Goal: Answer question/provide support: Answer question/provide support

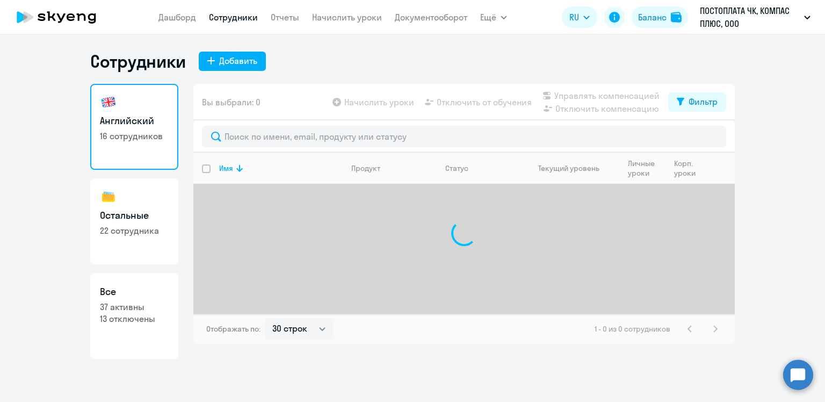
select select "30"
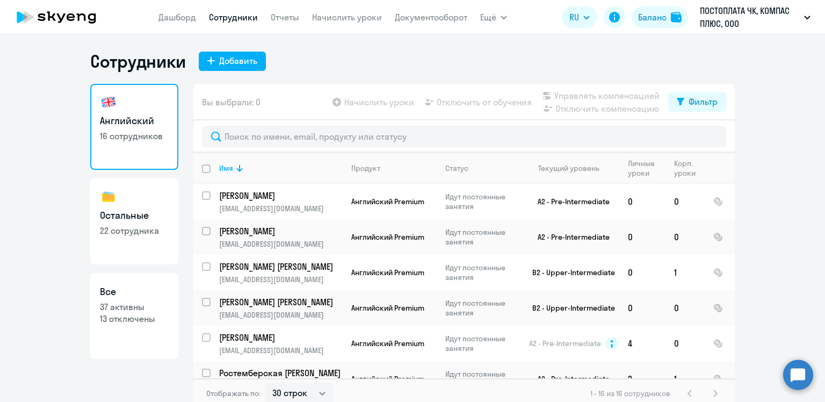
click at [133, 217] on h3 "Остальные" at bounding box center [134, 215] width 69 height 14
select select "30"
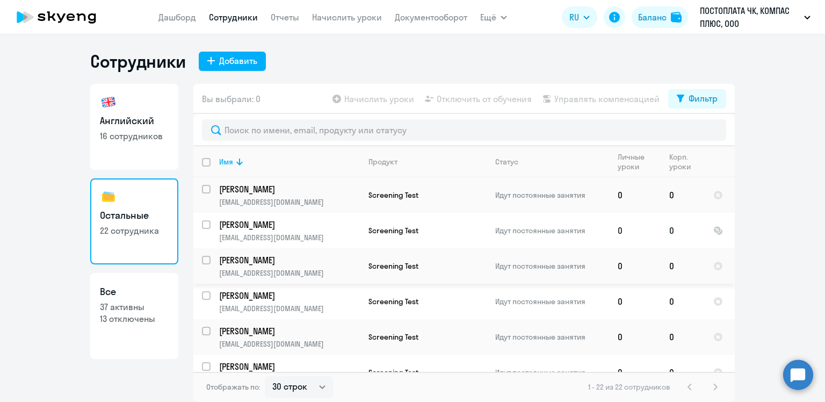
scroll to position [107, 0]
click at [271, 258] on p "[PERSON_NAME]" at bounding box center [289, 259] width 140 height 12
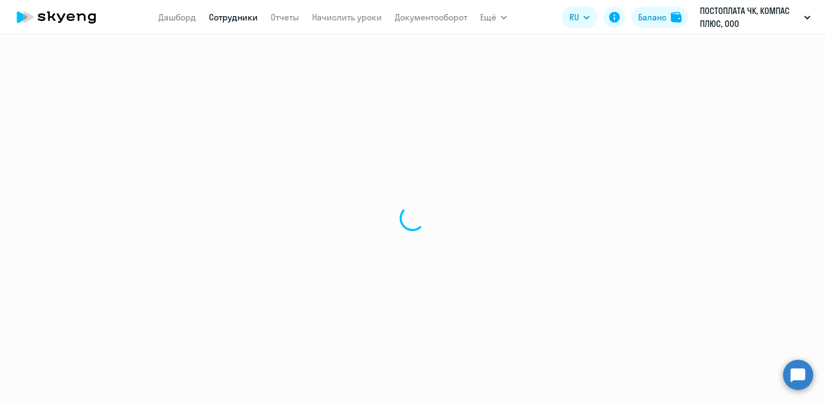
select select "others"
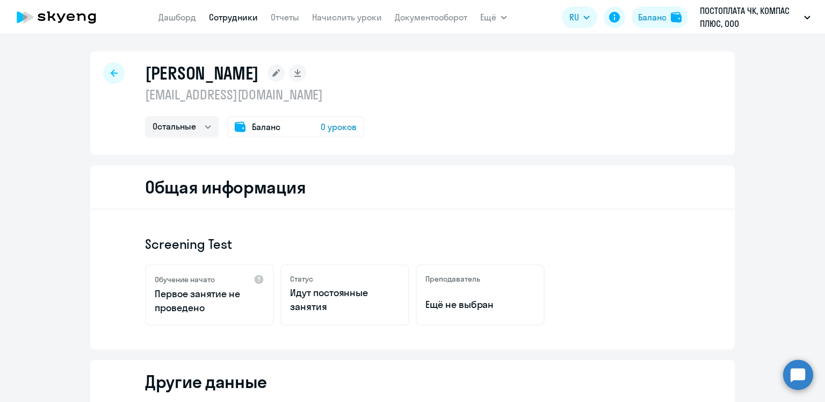
click at [111, 71] on icon at bounding box center [114, 73] width 7 height 8
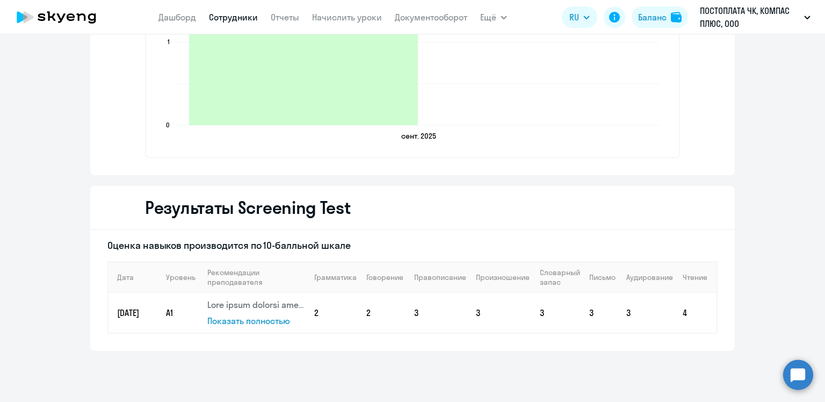
scroll to position [1240, 0]
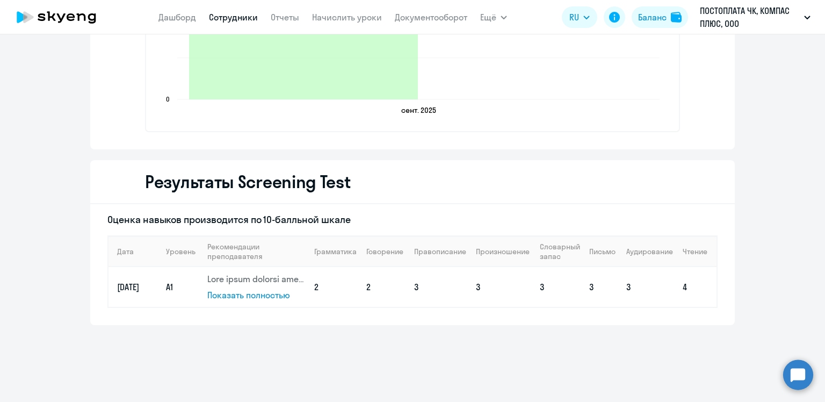
click at [263, 292] on span "Показать полностью" at bounding box center [248, 295] width 83 height 11
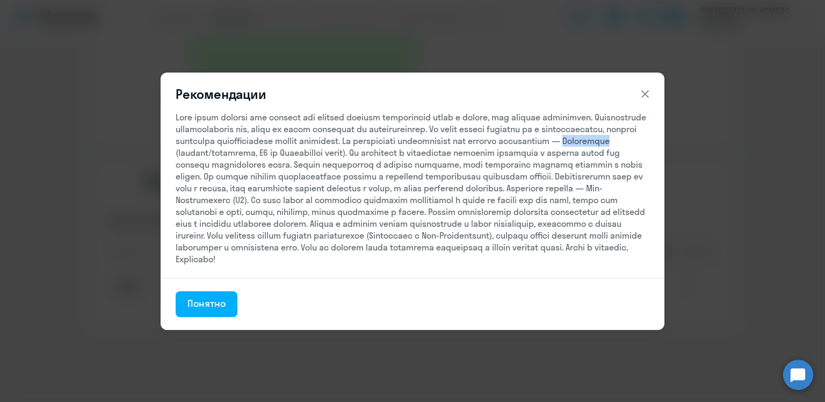
drag, startPoint x: 276, startPoint y: 145, endPoint x: 318, endPoint y: 145, distance: 41.9
click at [318, 145] on div at bounding box center [413, 188] width 474 height 154
copy div "Elementary"
click at [200, 311] on div "Понятно" at bounding box center [206, 304] width 38 height 14
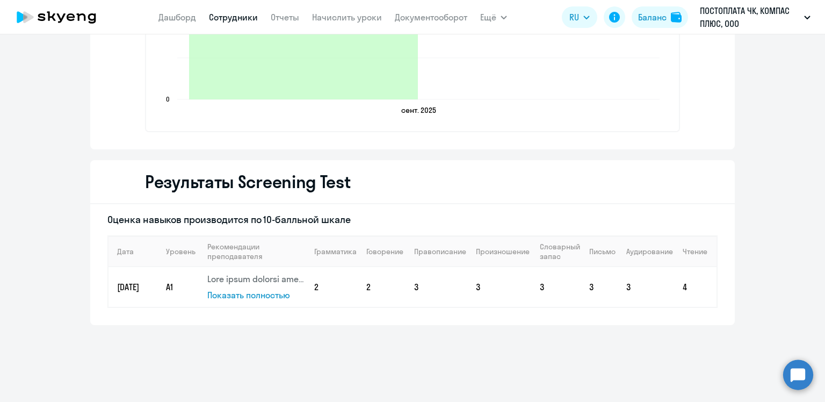
click at [808, 370] on circle at bounding box center [798, 374] width 30 height 30
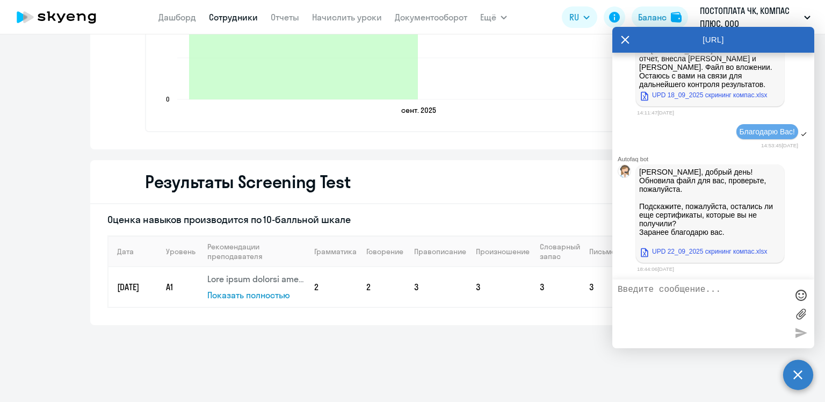
scroll to position [19502, 0]
click at [790, 262] on div "[PERSON_NAME], добрый день! Обновила файл для вас, проверьте, пожалуйста. Подск…" at bounding box center [713, 213] width 202 height 103
click at [699, 252] on link "UPD 22_09_2025 скрининг компас.xlsx" at bounding box center [703, 251] width 128 height 13
click at [681, 294] on textarea at bounding box center [703, 314] width 170 height 58
type textarea "Здравствуйте! Все коллеги прошли тестирование. Благодарю Вас!"
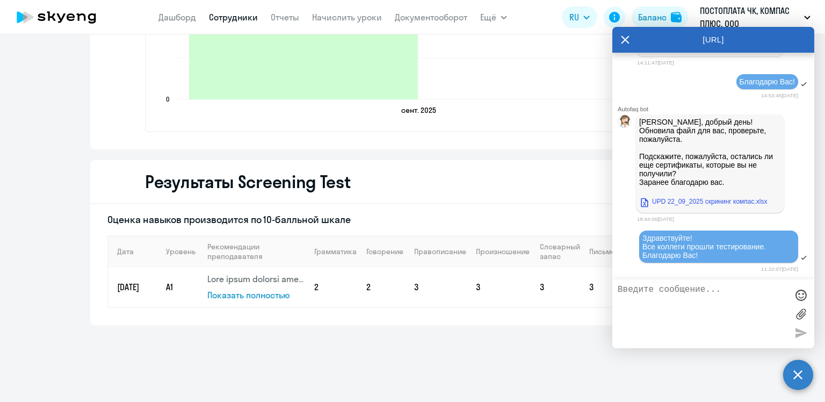
scroll to position [19553, 0]
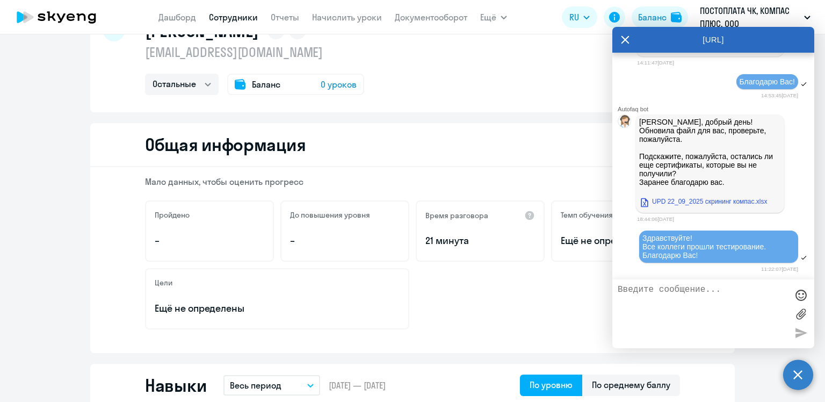
scroll to position [0, 0]
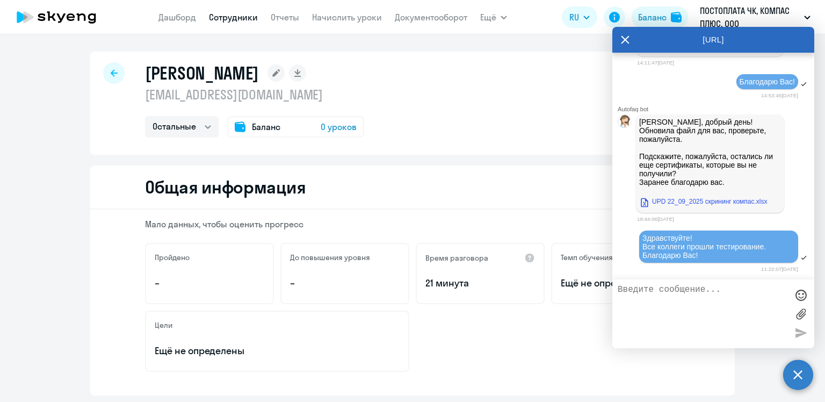
click at [111, 74] on icon at bounding box center [114, 73] width 7 height 8
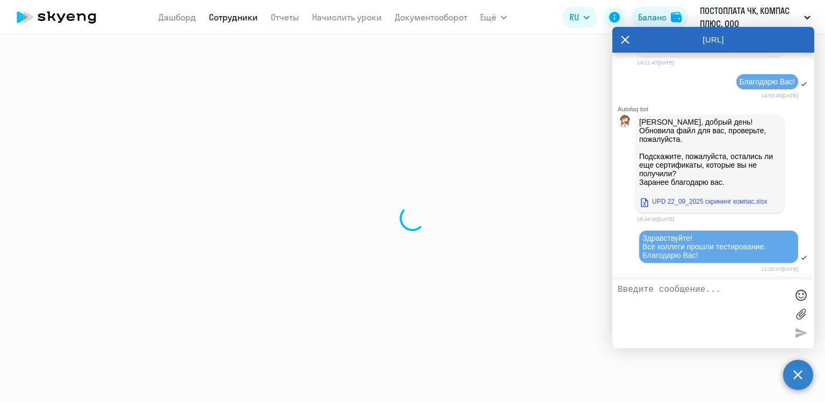
select select "30"
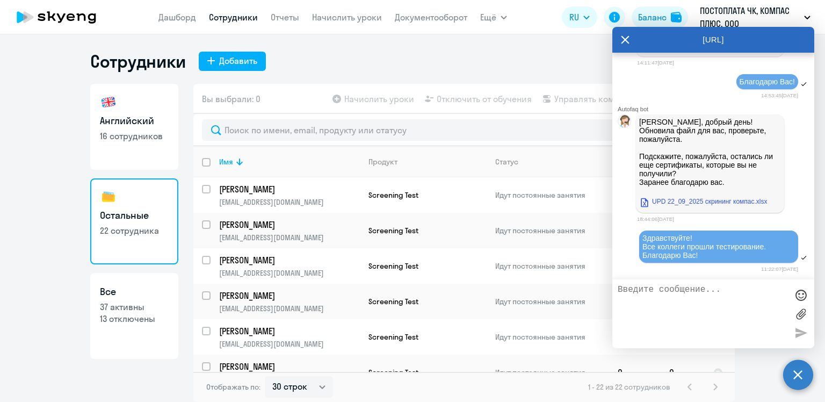
click at [121, 150] on link "Английский 16 сотрудников" at bounding box center [134, 127] width 88 height 86
select select "30"
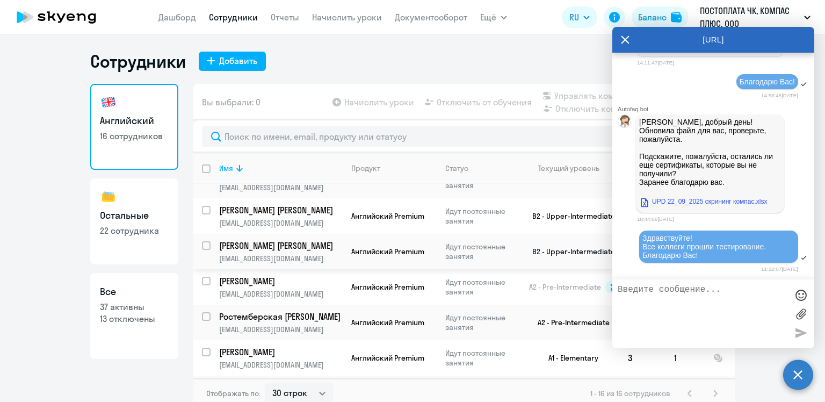
scroll to position [107, 0]
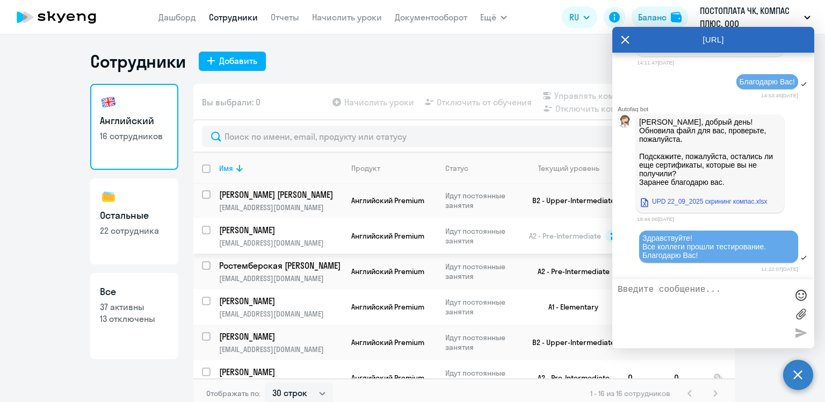
click at [288, 236] on p "[PERSON_NAME]" at bounding box center [279, 230] width 121 height 12
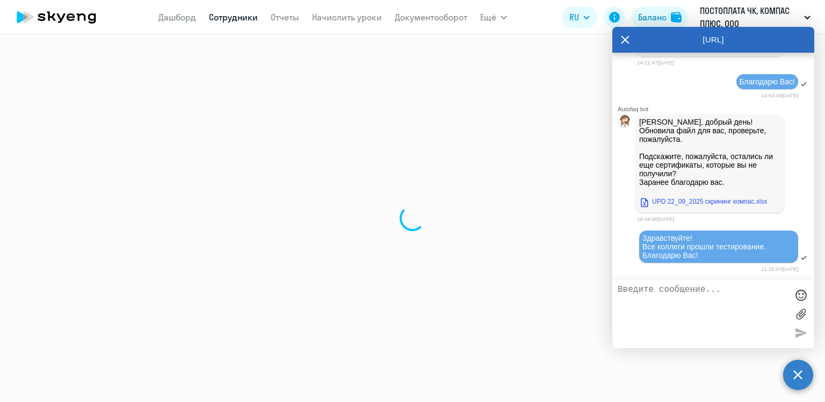
select select "english"
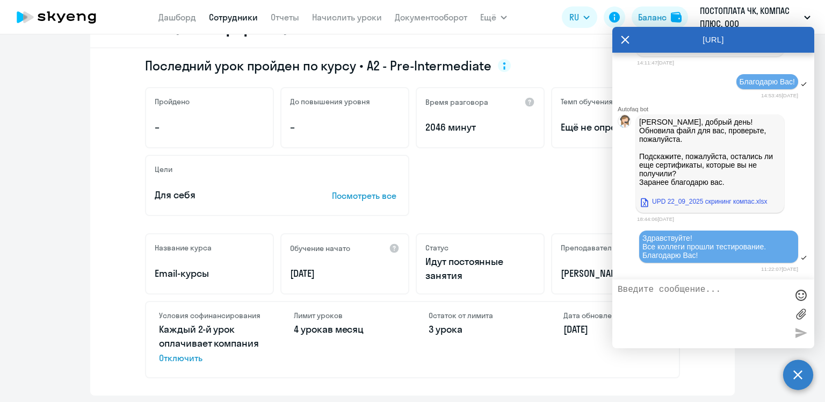
scroll to position [19549, 0]
drag, startPoint x: 677, startPoint y: 34, endPoint x: 712, endPoint y: 86, distance: 62.3
click at [712, 86] on div "[URL] Autofaq bot Привет, я отвечаю на вопросы B2B клиентов Skyeng 🙂 Выберите т…" at bounding box center [713, 187] width 202 height 321
click at [622, 42] on icon at bounding box center [626, 39] width 8 height 8
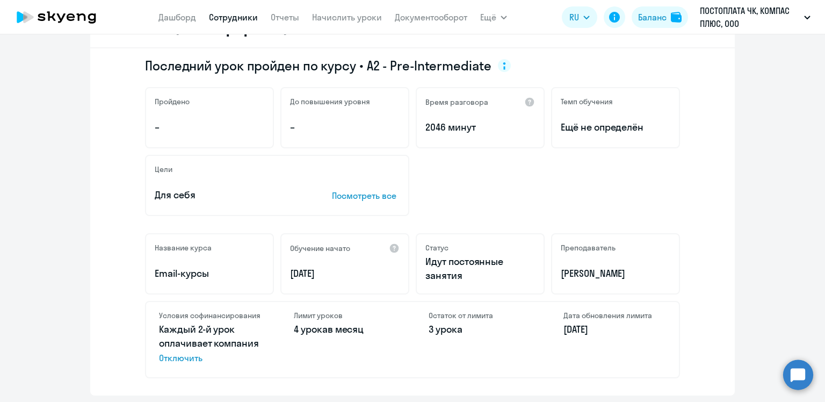
click at [611, 203] on div "Цели Для себя Посмотреть все" at bounding box center [412, 185] width 535 height 61
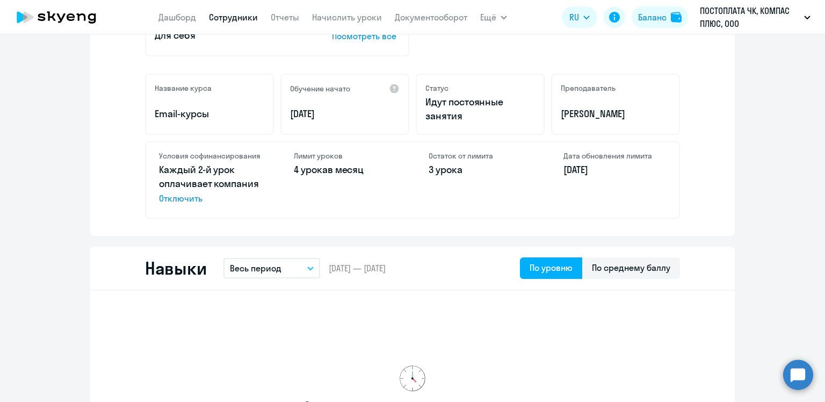
scroll to position [322, 0]
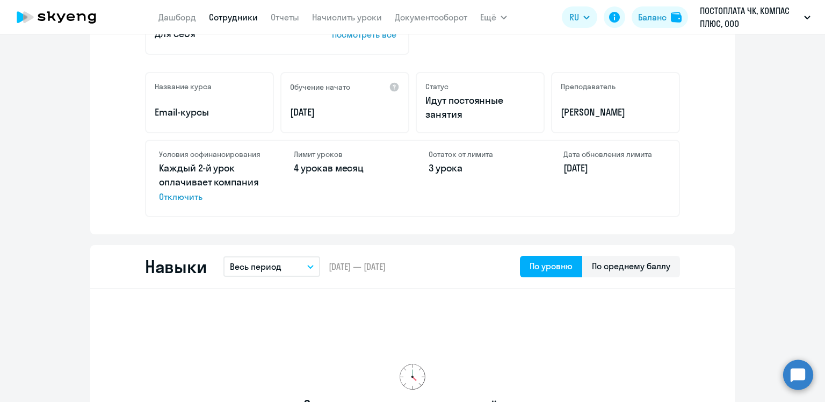
drag, startPoint x: 794, startPoint y: 376, endPoint x: 718, endPoint y: 357, distance: 78.1
click at [794, 376] on circle at bounding box center [798, 374] width 30 height 30
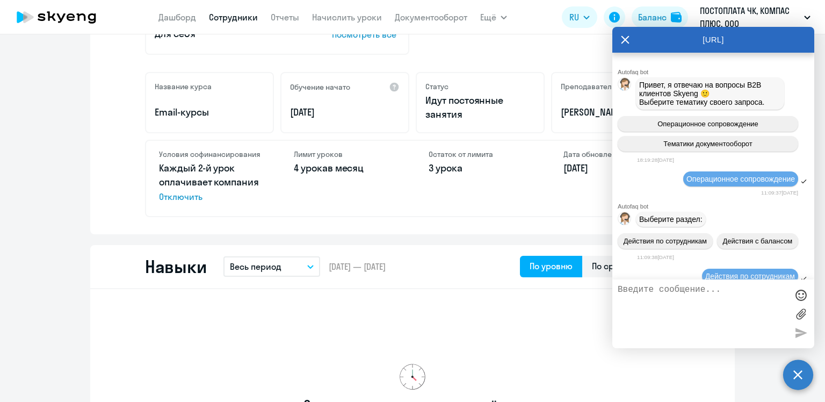
scroll to position [19549, 0]
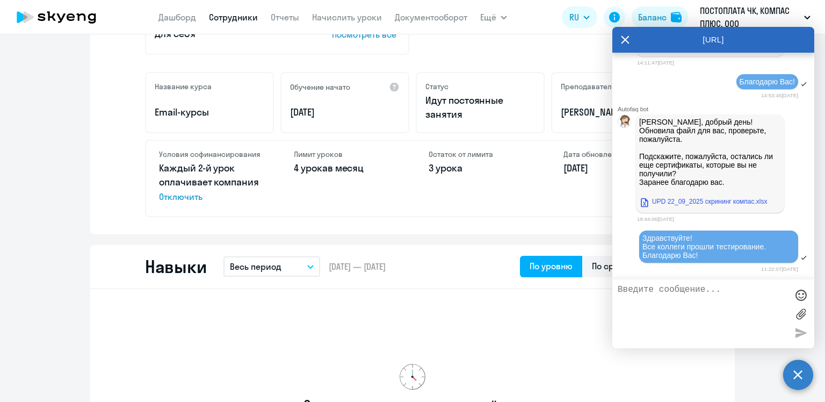
click at [674, 299] on textarea at bounding box center [703, 314] width 170 height 58
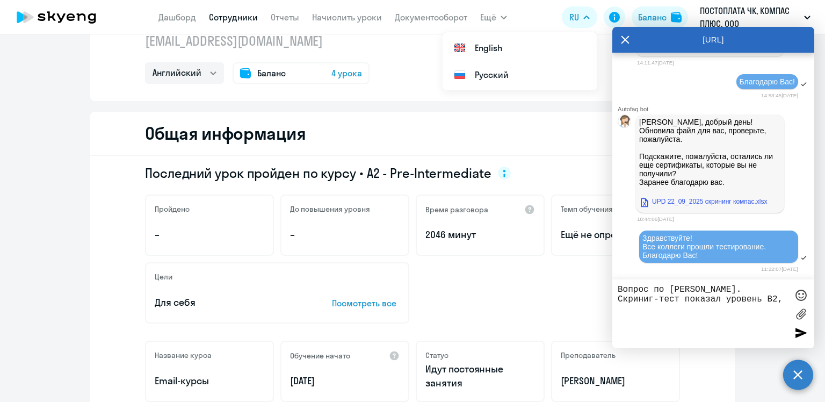
scroll to position [54, 0]
click at [649, 299] on textarea "Вопрос по [PERSON_NAME]. Скриниг-тест показал уровень В2," at bounding box center [703, 314] width 170 height 58
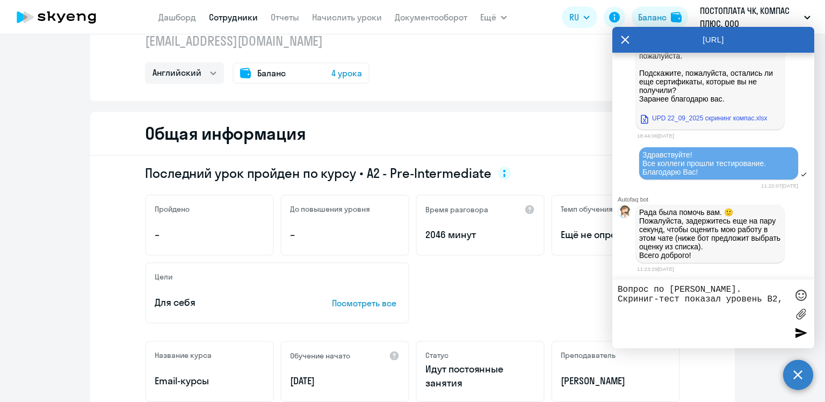
scroll to position [19650, 0]
click at [662, 317] on textarea "Вопрос по [PERSON_NAME]. Скрининг-тест показал уровень В2," at bounding box center [703, 314] width 170 height 58
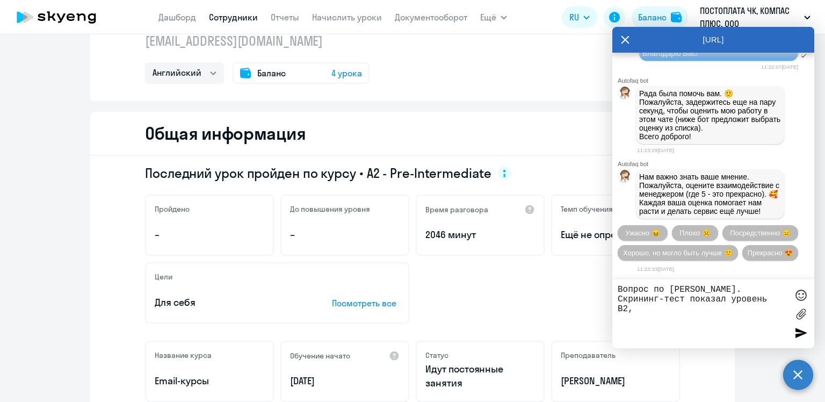
scroll to position [19805, 0]
click at [748, 249] on span "Прекрасно 😍" at bounding box center [770, 253] width 45 height 8
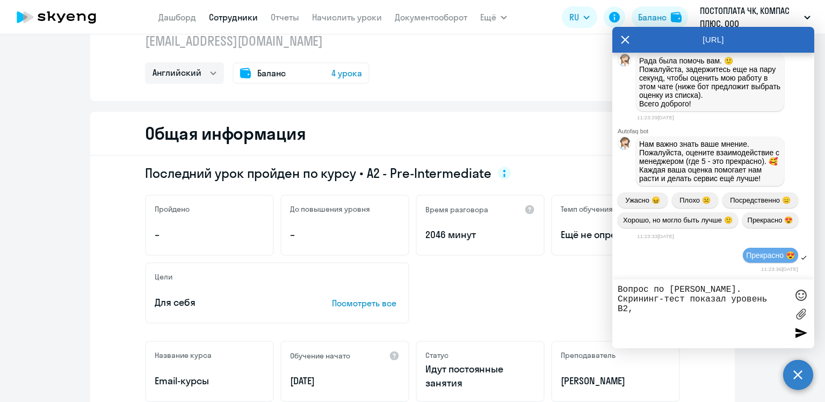
click at [646, 308] on textarea "Вопрос по [PERSON_NAME]. Скрининг-тест показал уровень В2," at bounding box center [703, 314] width 170 height 58
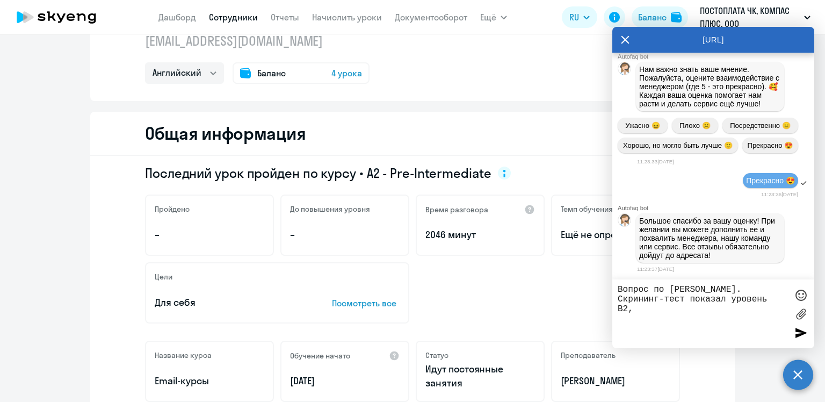
scroll to position [19917, 0]
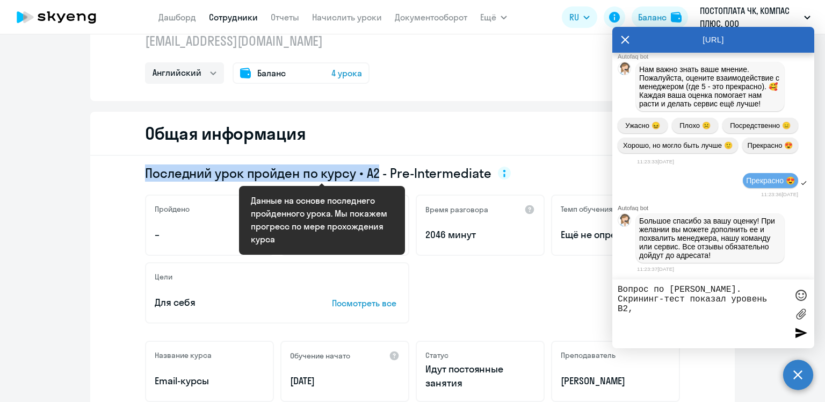
drag, startPoint x: 142, startPoint y: 171, endPoint x: 372, endPoint y: 171, distance: 229.4
click at [372, 171] on span "Последний урок пройден по курсу • A2 - Pre-Intermediate" at bounding box center [318, 172] width 347 height 17
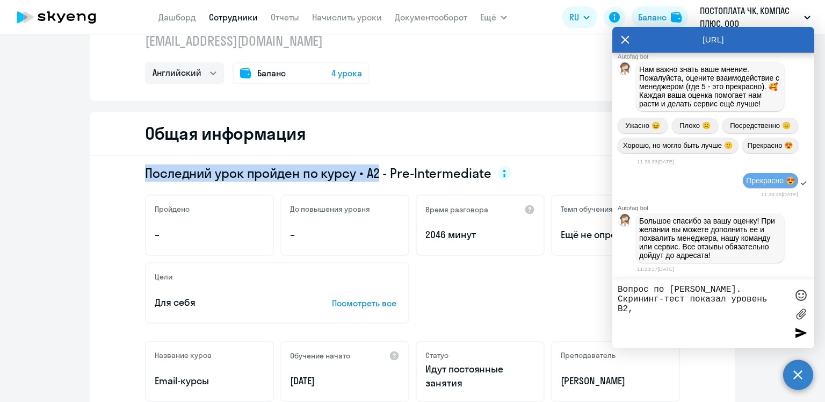
copy span "Последний урок пройден по курсу • A2"
click at [647, 312] on textarea "Вопрос по [PERSON_NAME]. Скрининг-тест показал уровень В2," at bounding box center [703, 314] width 170 height 58
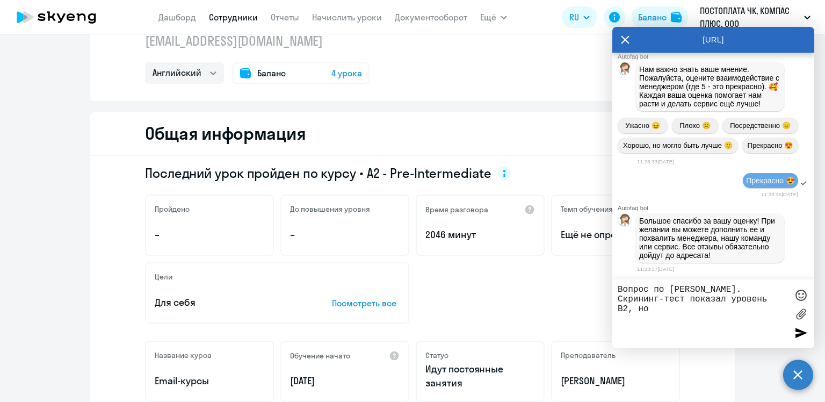
paste textarea "Последний урок пройден по курсу • A2"
type textarea "Вопрос по [PERSON_NAME]. Скрининг-тест показал уровень В2, но Последний урок пр…"
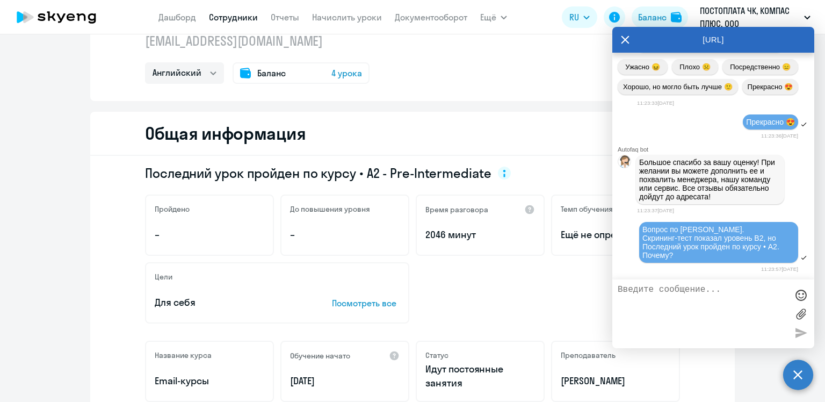
scroll to position [19977, 0]
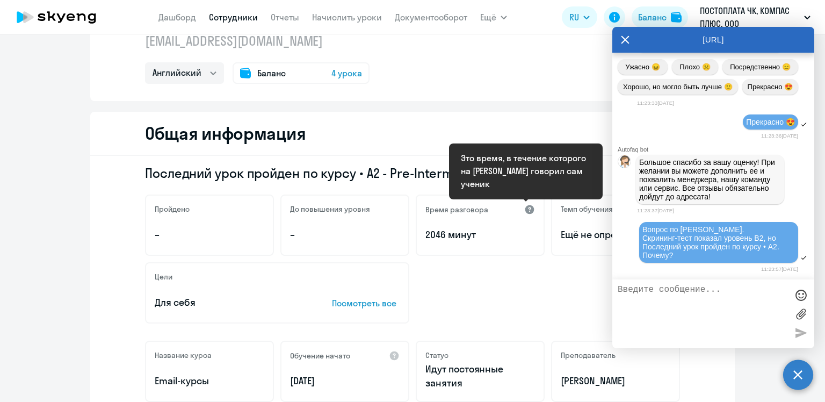
click at [526, 205] on div at bounding box center [529, 209] width 11 height 11
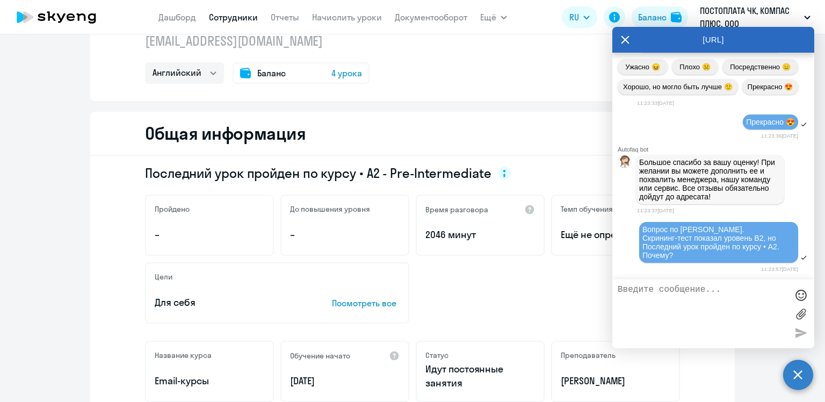
click at [458, 298] on div "Цели Для себя Посмотреть все" at bounding box center [412, 292] width 535 height 61
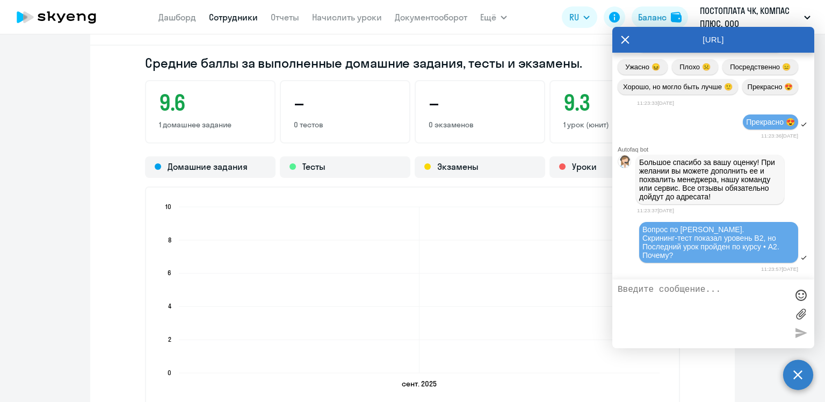
scroll to position [860, 0]
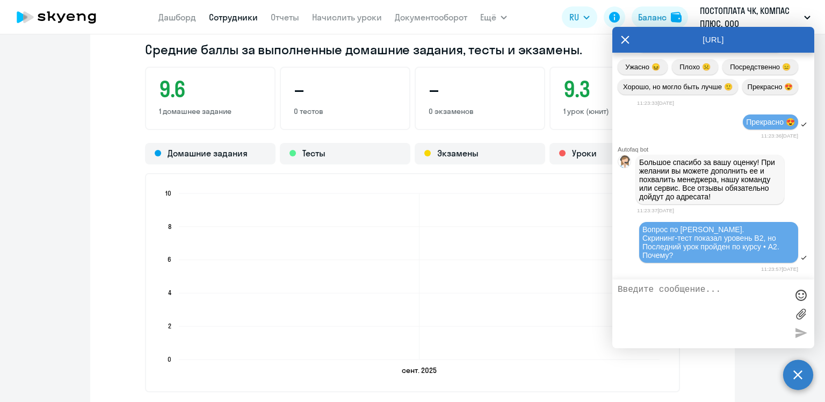
click at [627, 38] on icon at bounding box center [626, 39] width 8 height 8
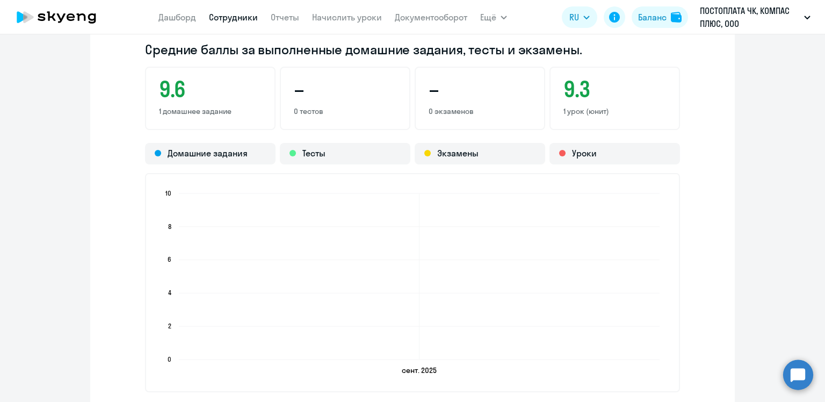
click at [797, 373] on circle at bounding box center [798, 374] width 30 height 30
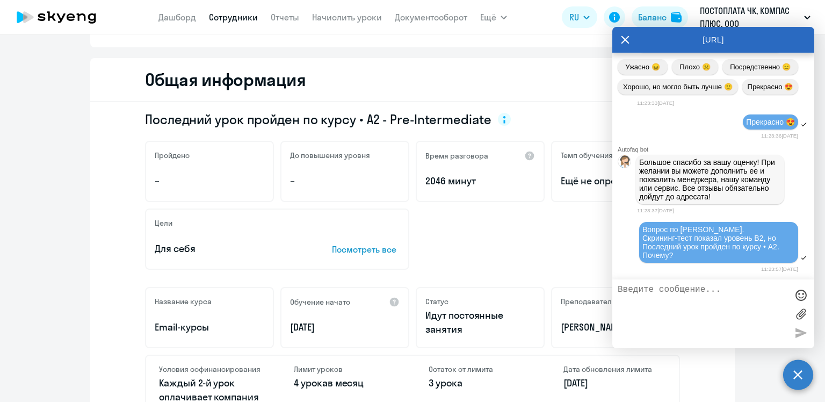
scroll to position [107, 0]
click at [688, 304] on textarea at bounding box center [703, 314] width 170 height 58
type textarea "Время разговора ученика 2046 мин. За 4 часовых урока многовато."
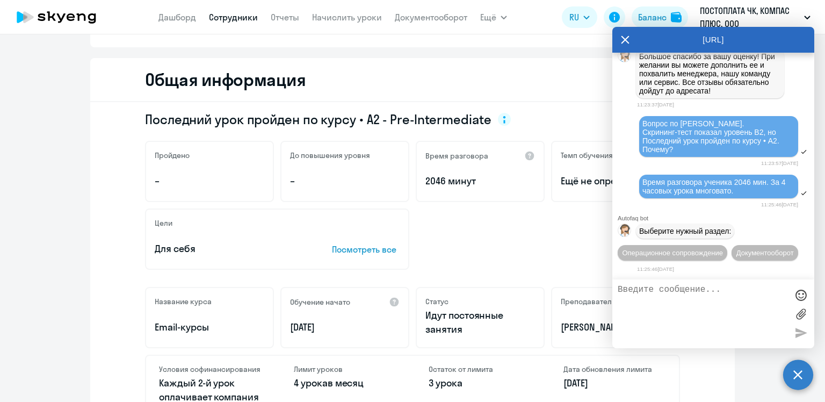
scroll to position [20105, 0]
click at [727, 245] on button "Операционное сопровождение" at bounding box center [673, 253] width 110 height 16
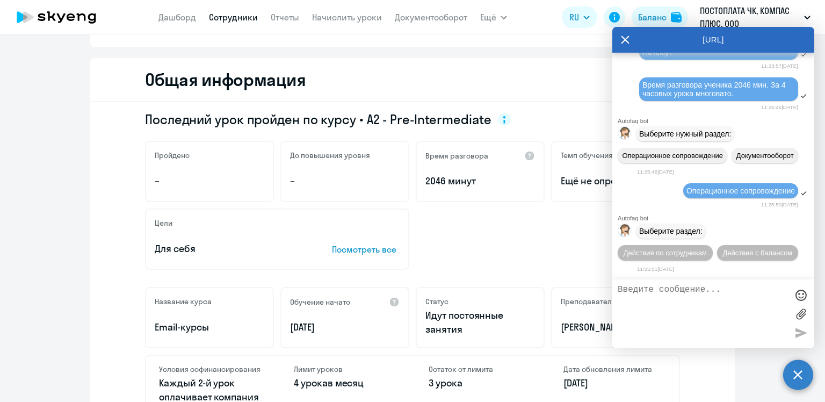
scroll to position [20203, 0]
click at [674, 254] on span "Действия по сотрудникам" at bounding box center [665, 253] width 83 height 8
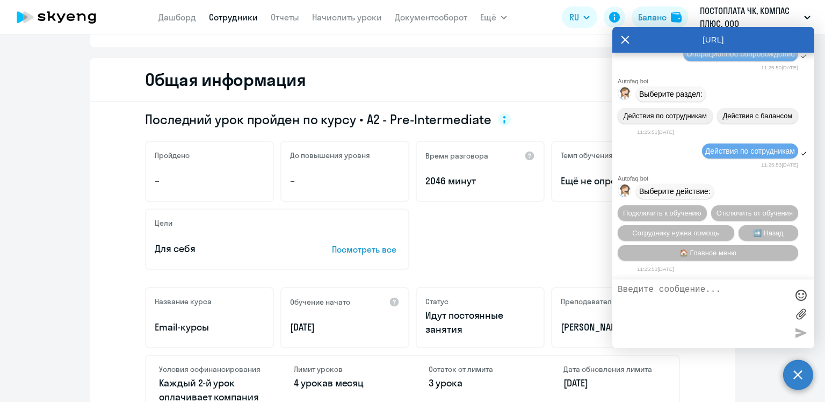
scroll to position [20364, 0]
click at [676, 230] on span "Сотруднику нужна помощь" at bounding box center [675, 233] width 87 height 8
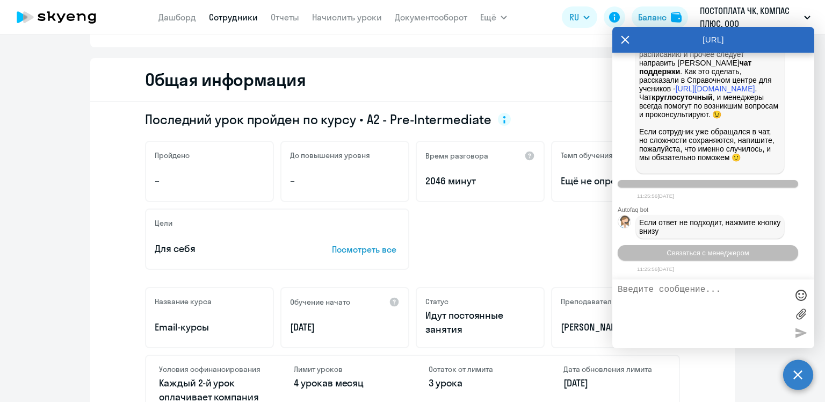
scroll to position [20746, 0]
click at [750, 251] on button "Связаться с менеджером" at bounding box center [708, 253] width 181 height 16
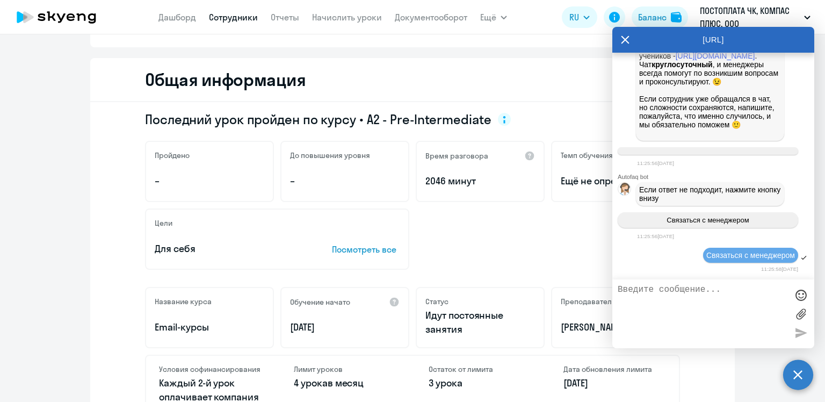
scroll to position [20780, 0]
click at [537, 254] on div "Цели Для себя Посмотреть все" at bounding box center [412, 238] width 535 height 61
click at [623, 41] on icon at bounding box center [626, 39] width 8 height 8
